Goal: Information Seeking & Learning: Check status

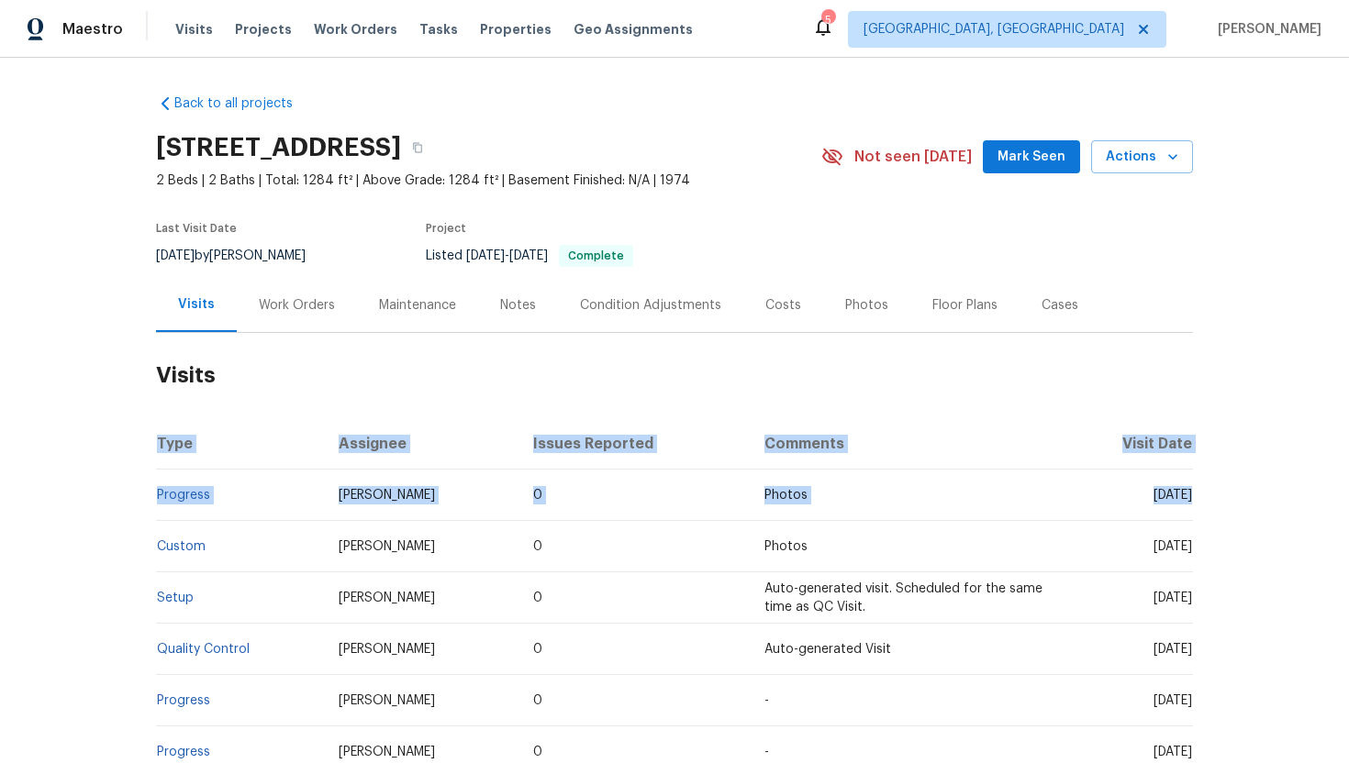
drag, startPoint x: 1128, startPoint y: 497, endPoint x: 1193, endPoint y: 499, distance: 65.2
click at [1193, 499] on div "Back to all projects [STREET_ADDRESS] 2 Beds | 2 Baths | Total: 1284 ft² | Abov…" at bounding box center [674, 411] width 1349 height 706
click at [1154, 505] on td "Wed, Jul 23 2025" at bounding box center [1127, 495] width 132 height 51
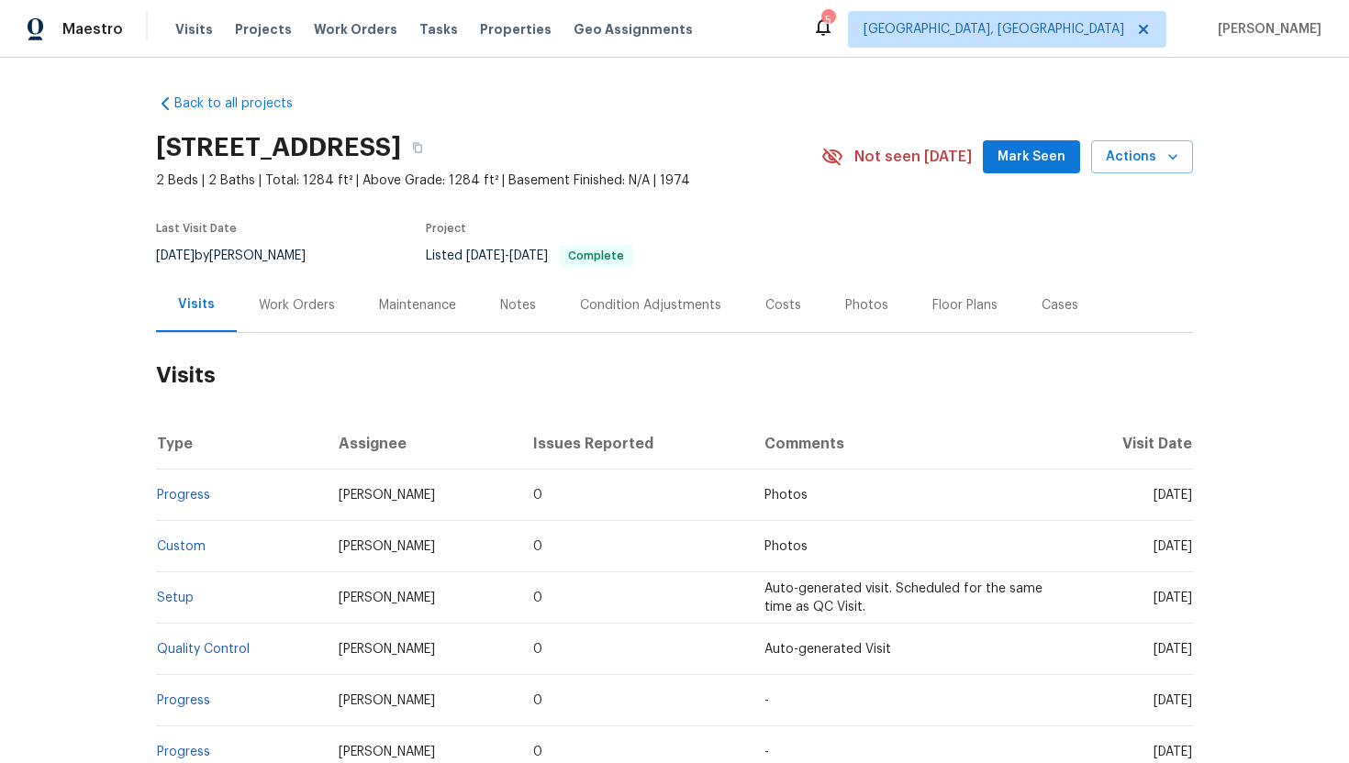
drag, startPoint x: 1125, startPoint y: 498, endPoint x: 1190, endPoint y: 498, distance: 65.2
click at [1190, 498] on span "Wed, Jul 23 2025" at bounding box center [1173, 495] width 39 height 13
copy span "Jul 23 2025"
click at [285, 303] on div "Work Orders" at bounding box center [297, 305] width 76 height 18
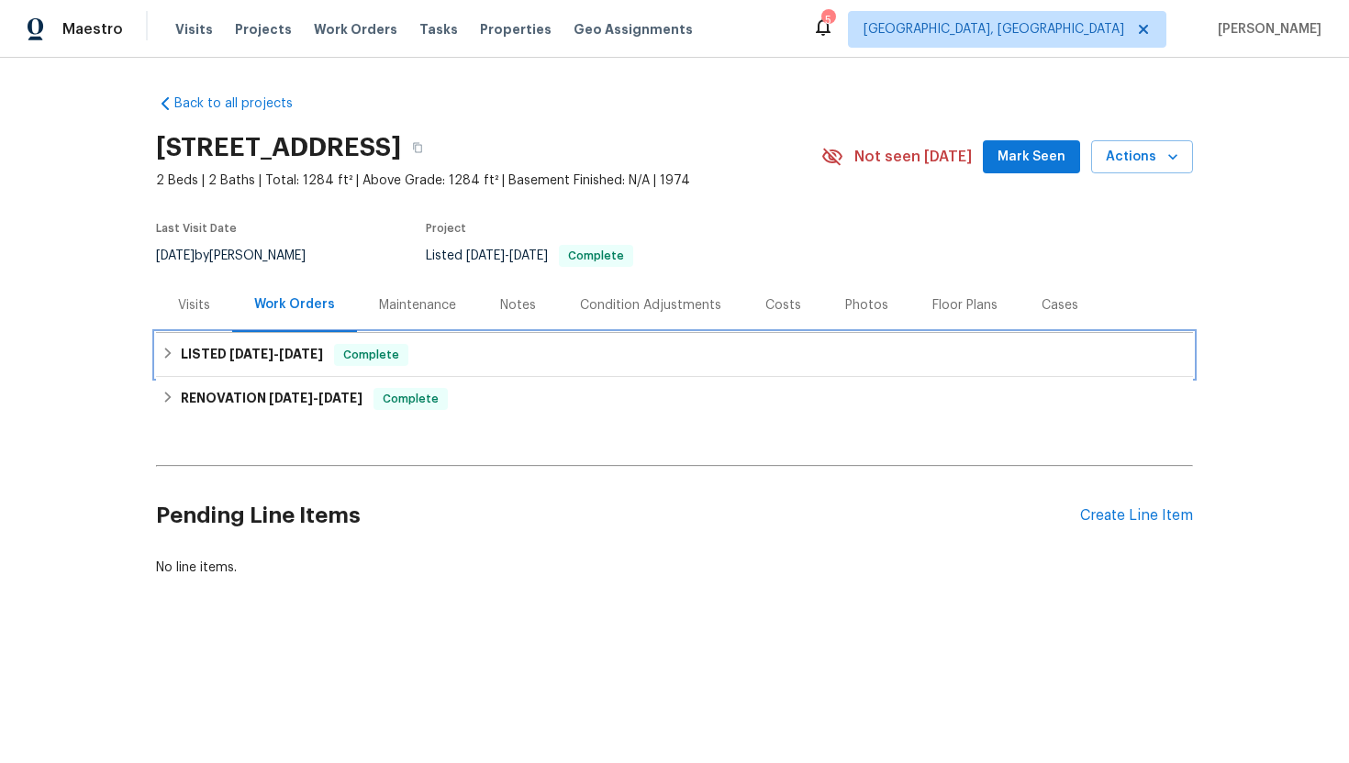
click at [375, 338] on div "LISTED 8/8/25 - 8/11/25 Complete" at bounding box center [674, 355] width 1037 height 44
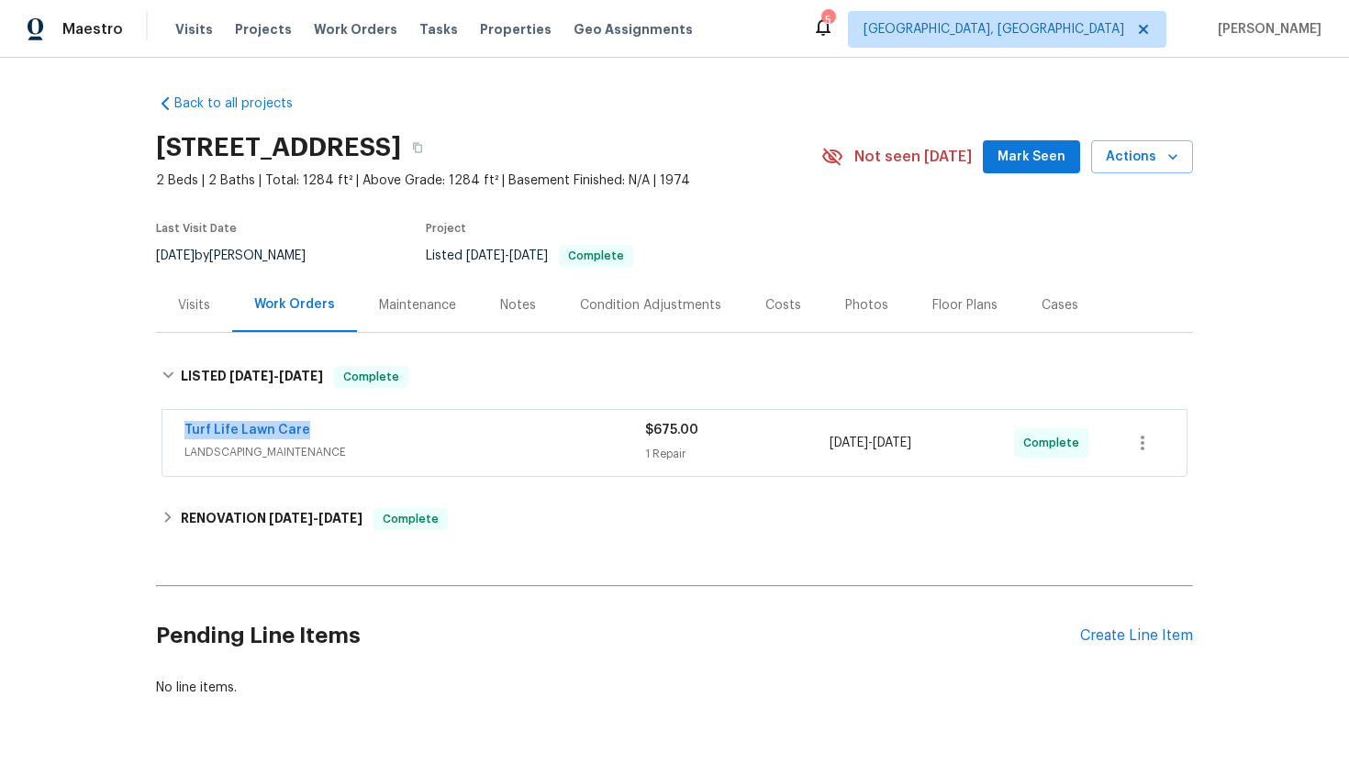
drag, startPoint x: 332, startPoint y: 431, endPoint x: 152, endPoint y: 429, distance: 179.9
click at [152, 429] on div "Back to all projects 9279 Gerona St, Spring Hill, FL 34608 2 Beds | 2 Baths | T…" at bounding box center [674, 411] width 1349 height 706
copy link "Turf Life Lawn Care"
drag, startPoint x: 953, startPoint y: 447, endPoint x: 828, endPoint y: 445, distance: 124.8
click at [828, 445] on div "Turf Life Lawn Care LANDSCAPING_MAINTENANCE $675.00 1 Repair 8/8/2025 - 8/11/20…" at bounding box center [652, 443] width 936 height 44
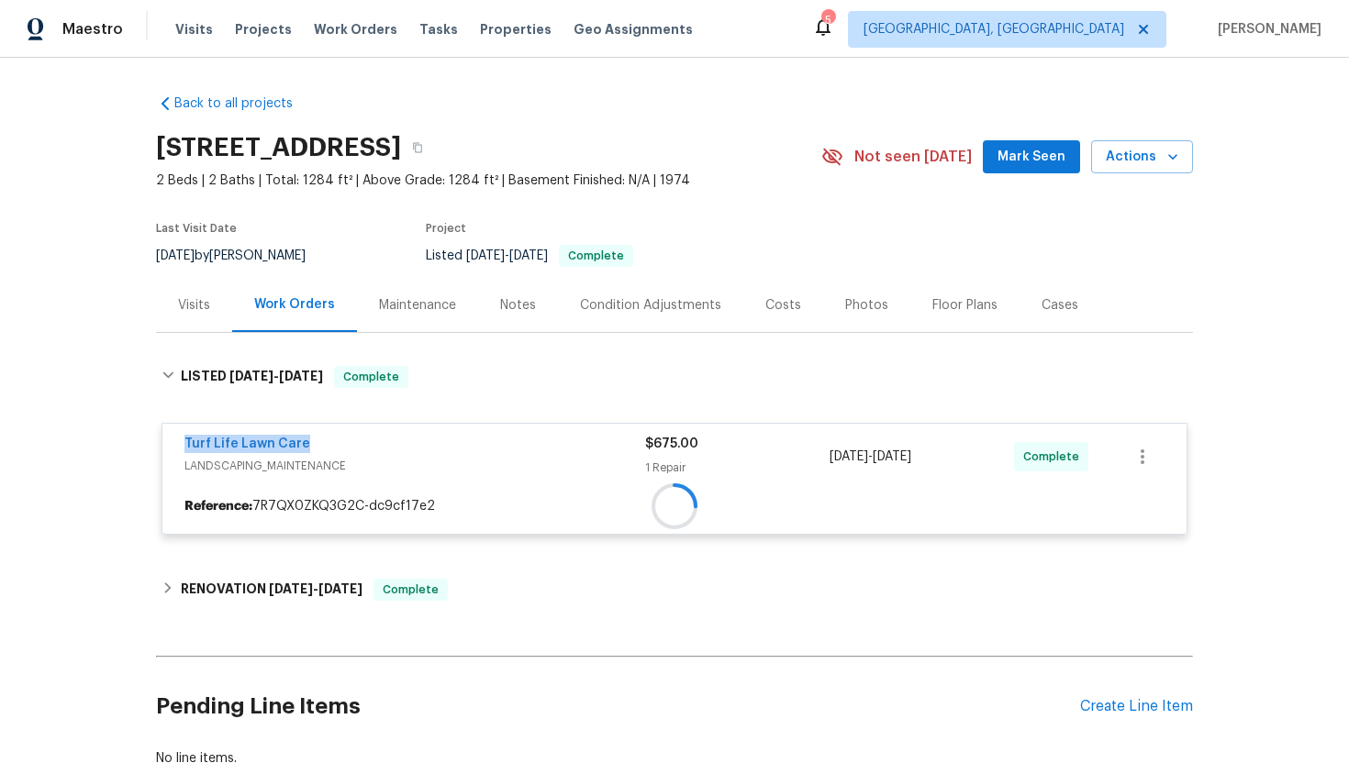
copy div "8/8/2025 - 8/11/2025"
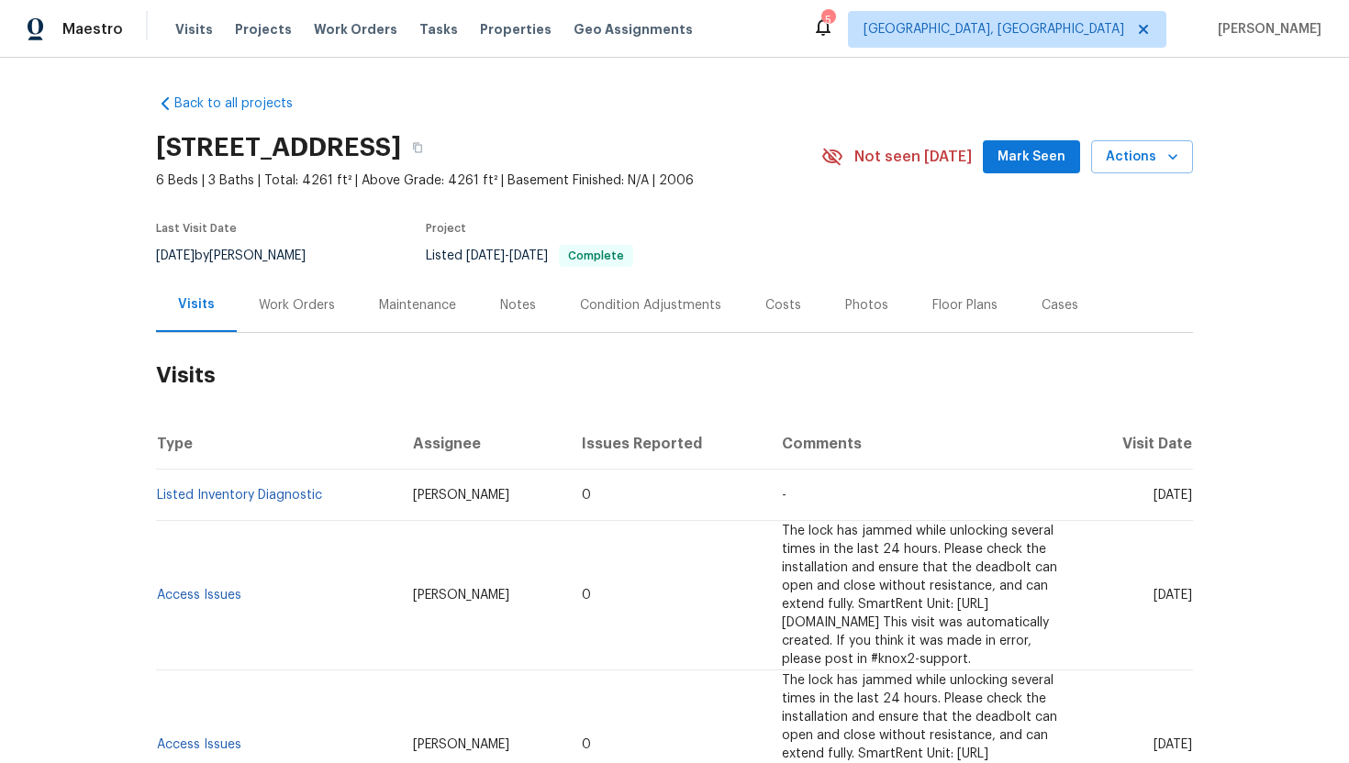
drag, startPoint x: 1117, startPoint y: 496, endPoint x: 1190, endPoint y: 501, distance: 73.6
click at [1190, 502] on td "[DATE]" at bounding box center [1135, 495] width 115 height 51
copy span "[DATE]"
click at [304, 307] on div "Work Orders" at bounding box center [297, 305] width 76 height 18
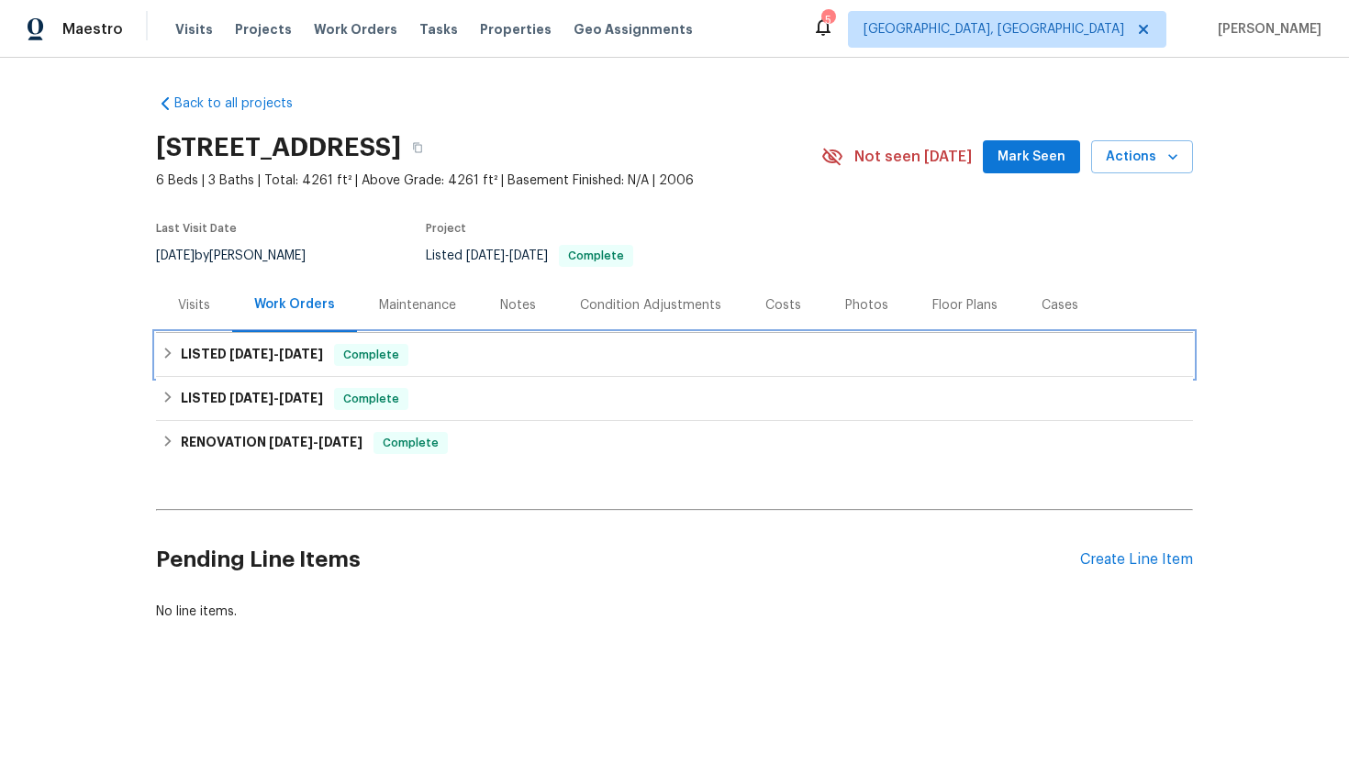
click at [373, 355] on span "Complete" at bounding box center [371, 355] width 71 height 18
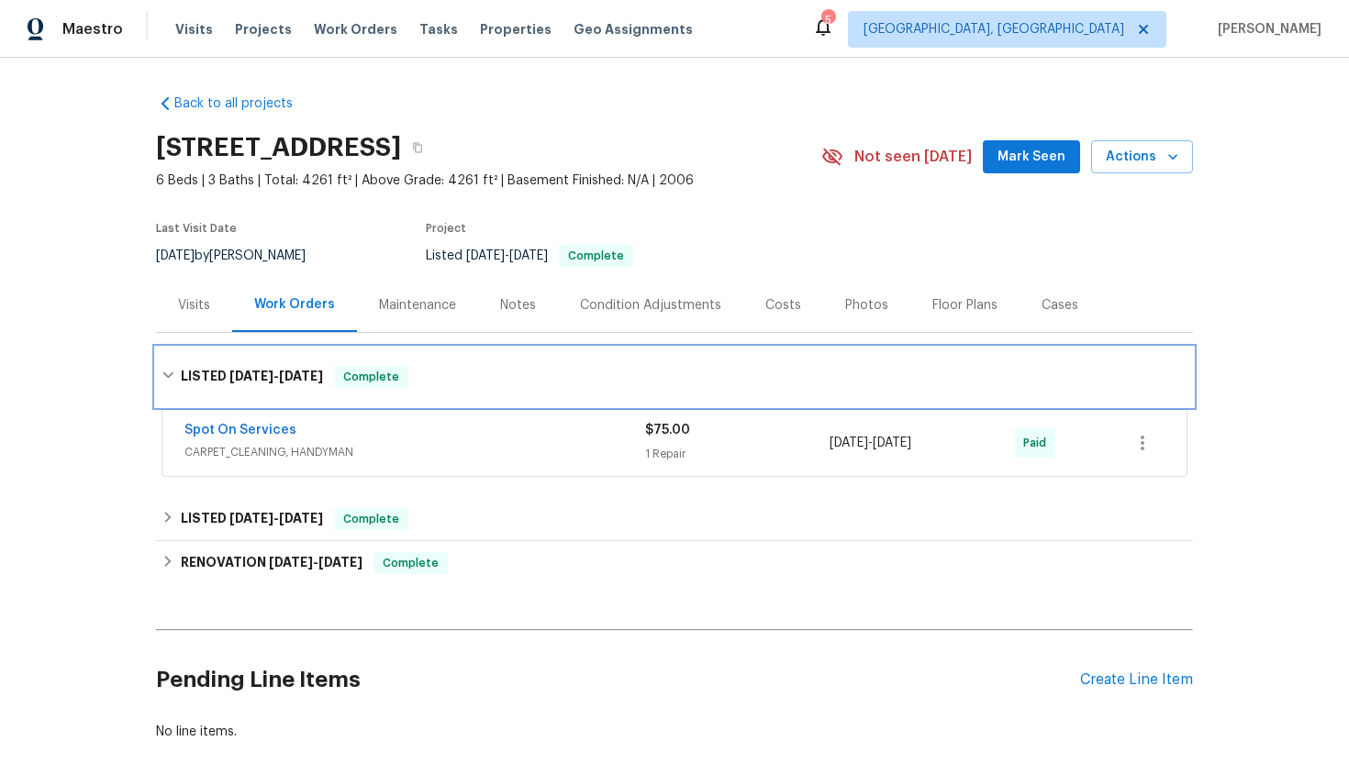
scroll to position [32, 0]
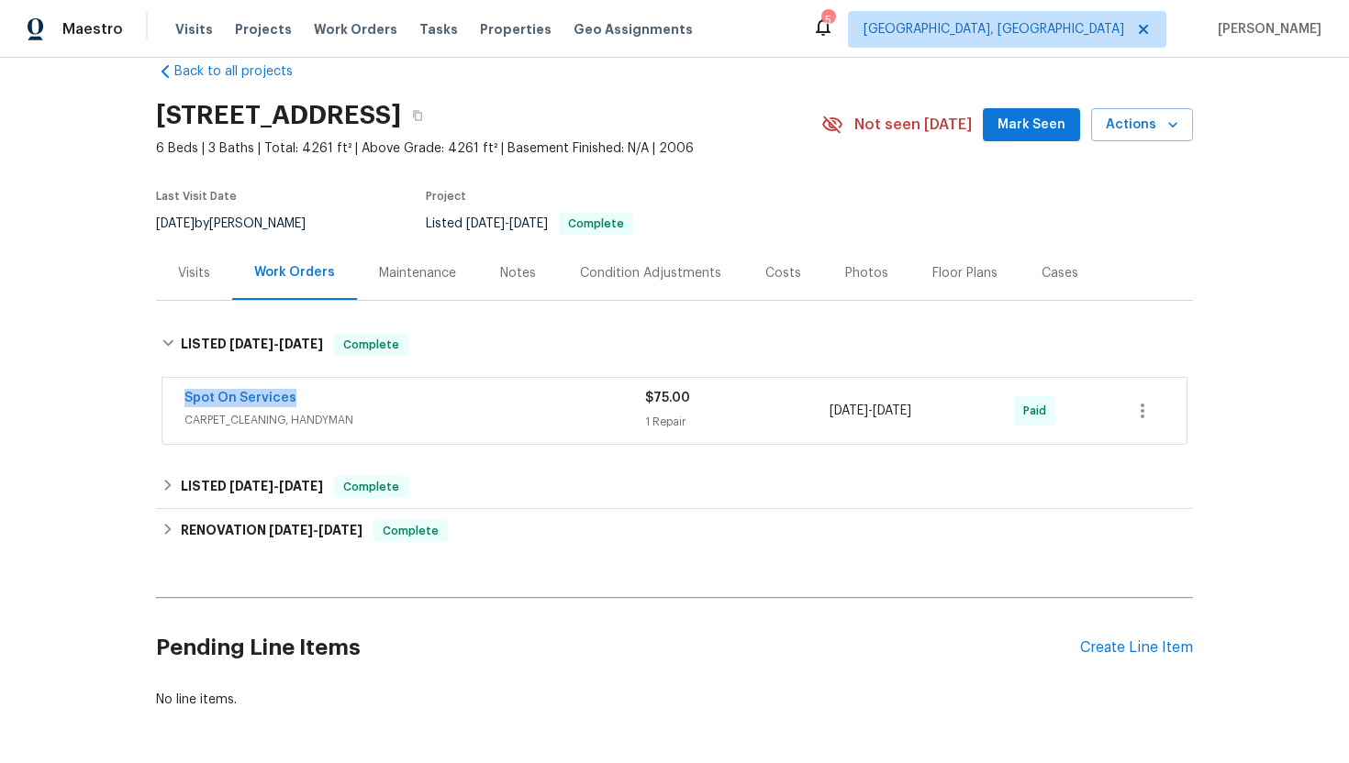
drag, startPoint x: 317, startPoint y: 399, endPoint x: 161, endPoint y: 397, distance: 156.0
click at [162, 397] on div "Spot On Services CARPET_CLEANING, HANDYMAN $75.00 1 Repair [DATE] - [DATE] Paid" at bounding box center [675, 411] width 1026 height 68
copy link "Spot On Services"
drag, startPoint x: 967, startPoint y: 417, endPoint x: 824, endPoint y: 412, distance: 143.2
click at [824, 414] on div "Spot On Services CARPET_CLEANING, HANDYMAN $75.00 1 Repair [DATE] - [DATE] Paid" at bounding box center [652, 411] width 936 height 44
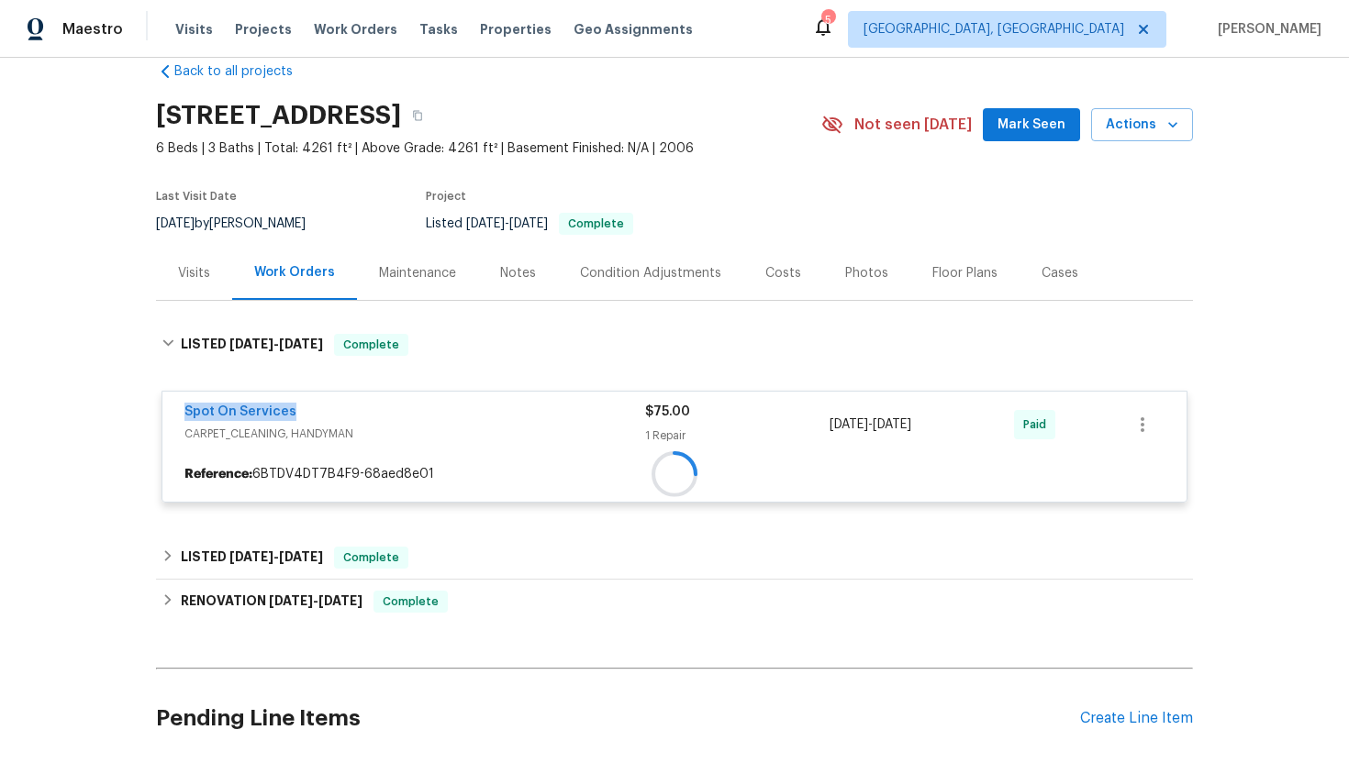
copy div "[DATE] - [DATE]"
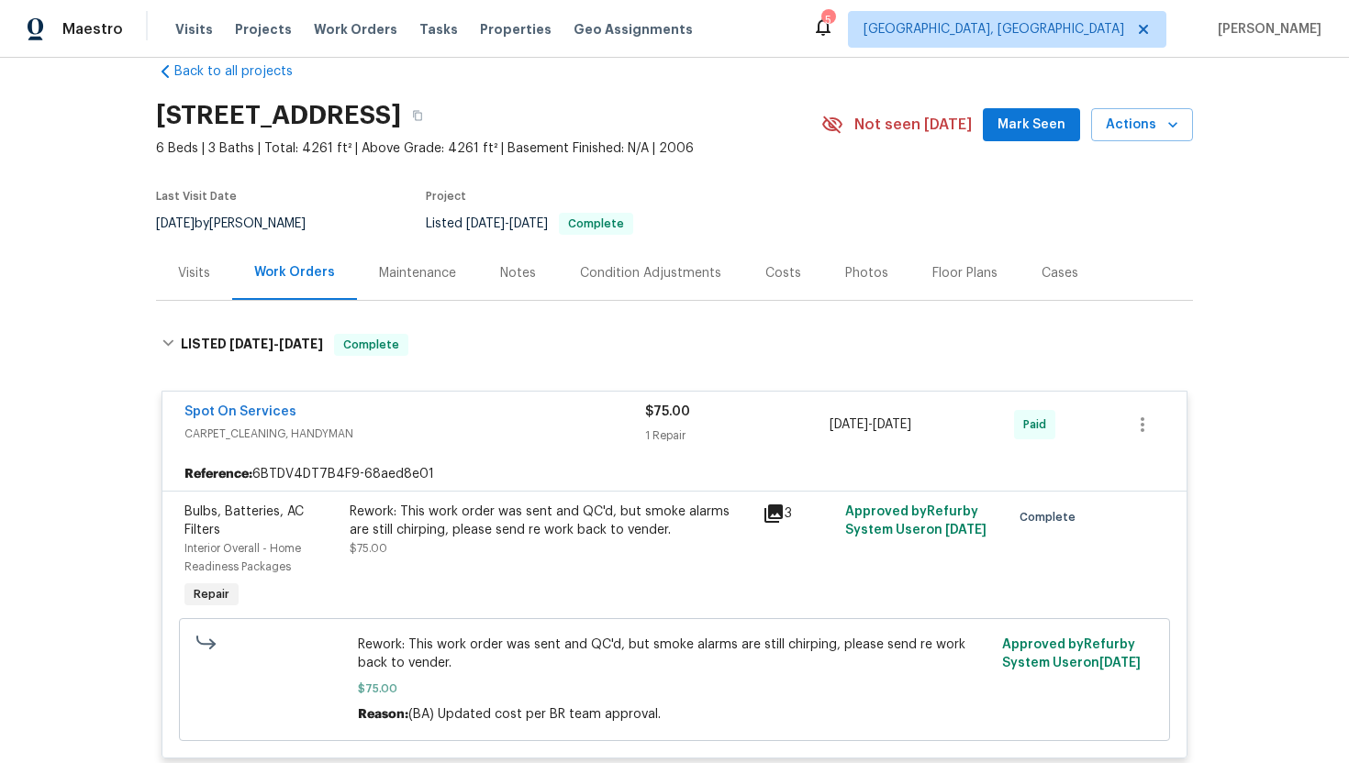
click at [187, 276] on div "Visits" at bounding box center [194, 273] width 32 height 18
